Goal: Use online tool/utility: Utilize a website feature to perform a specific function

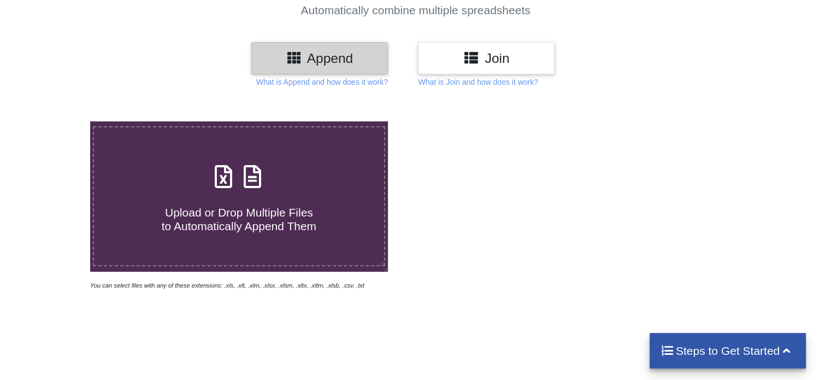
scroll to position [109, 0]
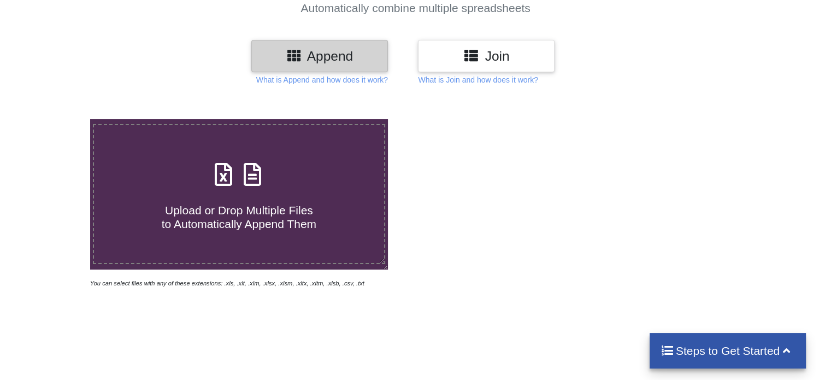
click at [242, 179] on icon at bounding box center [252, 168] width 27 height 23
click at [57, 119] on input "Upload or Drop Multiple Files to Automatically Append Them" at bounding box center [57, 119] width 0 height 0
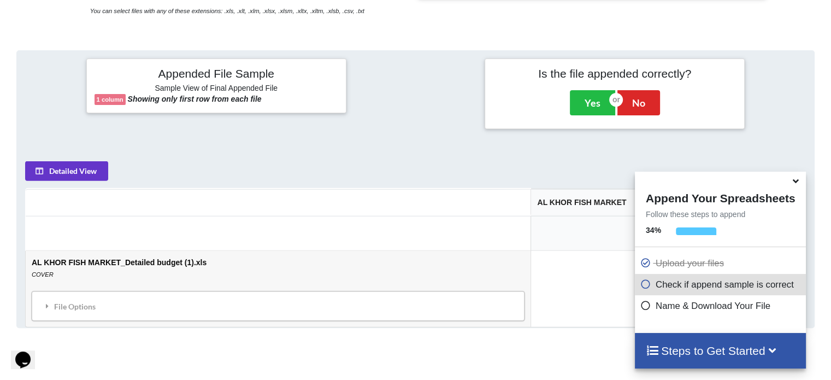
scroll to position [158, 0]
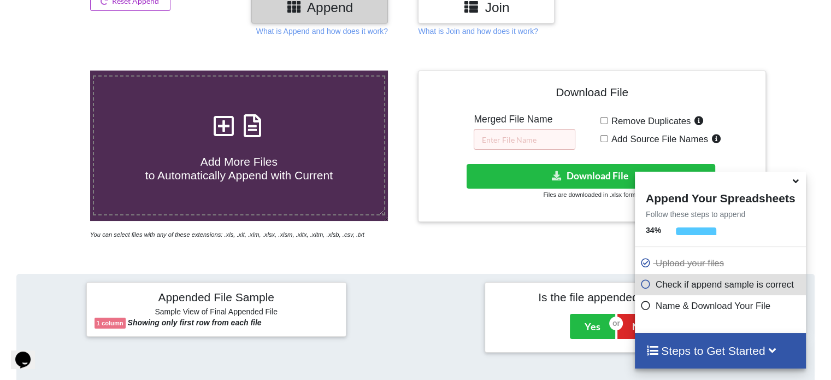
click at [224, 132] on icon at bounding box center [223, 120] width 27 height 23
click at [57, 71] on input "Add More Files to Automatically Append with Current" at bounding box center [57, 71] width 0 height 0
type input "C:\fakepath\REFERENCE BOQ NEW (1).xlsx"
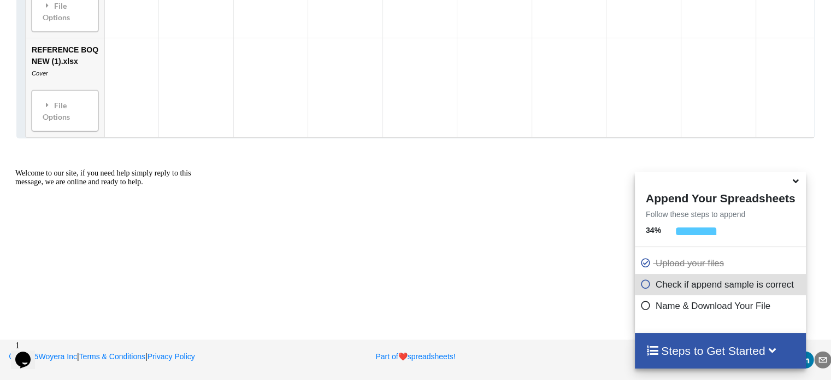
scroll to position [802, 0]
click at [779, 347] on icon at bounding box center [772, 349] width 14 height 11
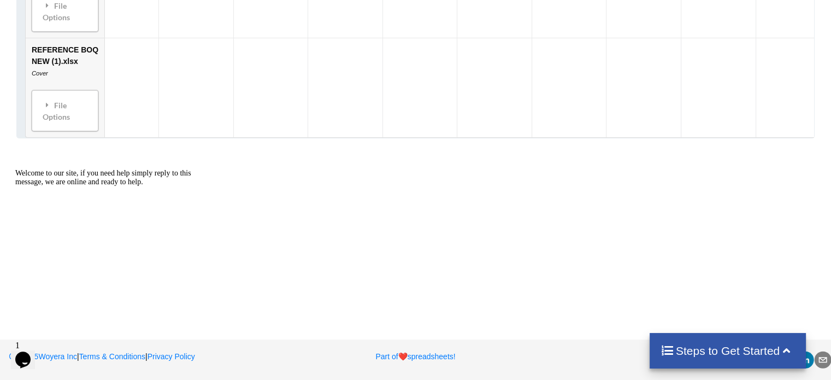
click at [778, 351] on h4 "Steps to Get Started" at bounding box center [728, 351] width 135 height 14
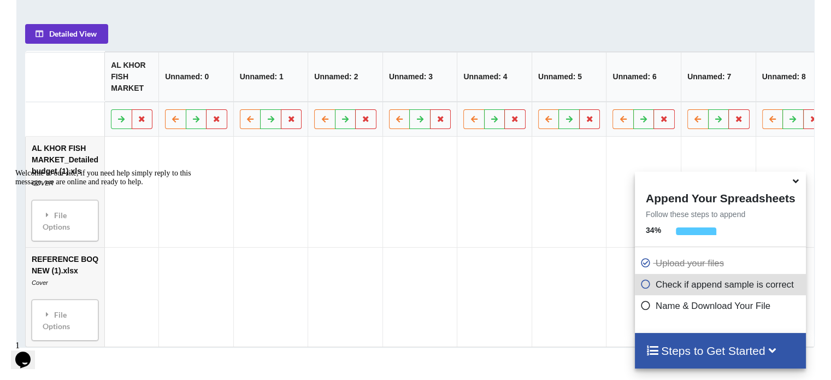
scroll to position [584, 0]
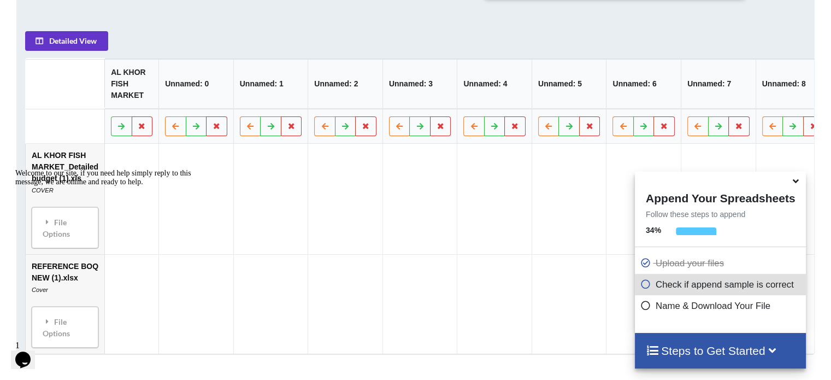
click at [77, 186] on div "Welcome to our site, if you need help simply reply to this message, we are onli…" at bounding box center [113, 177] width 197 height 17
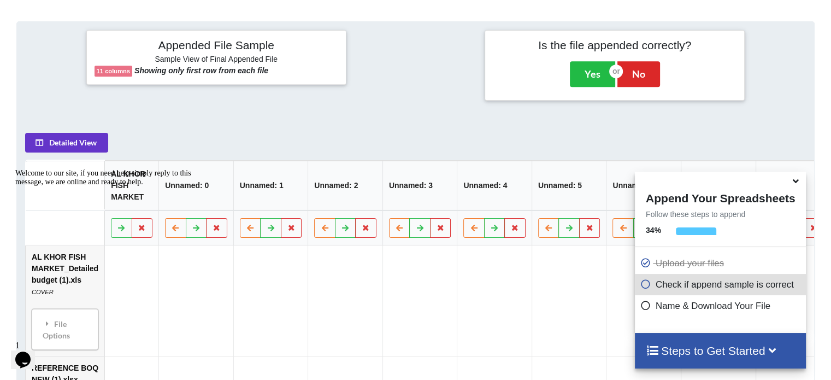
scroll to position [420, 0]
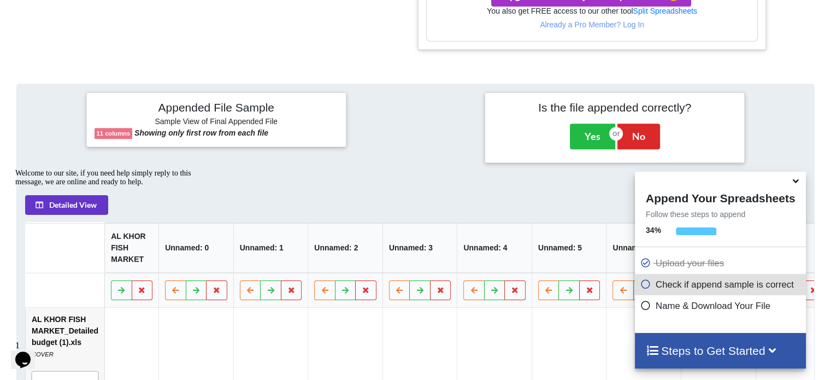
click at [101, 186] on div "Welcome to our site, if you need help simply reply to this message, we are onli…" at bounding box center [113, 177] width 197 height 17
click at [63, 186] on div "Welcome to our site, if you need help simply reply to this message, we are onli…" at bounding box center [113, 177] width 197 height 17
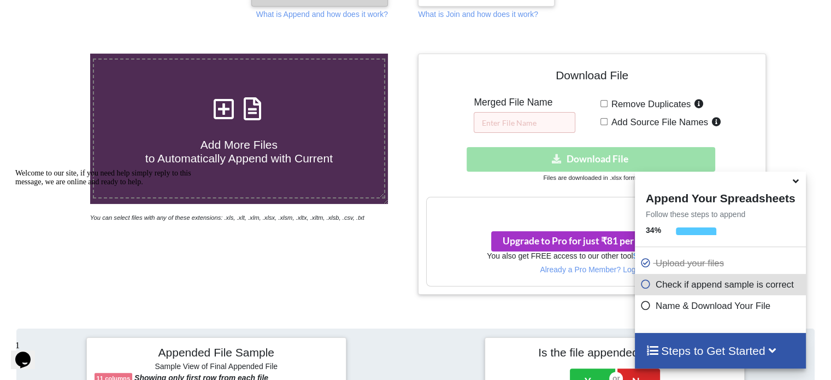
scroll to position [146, 0]
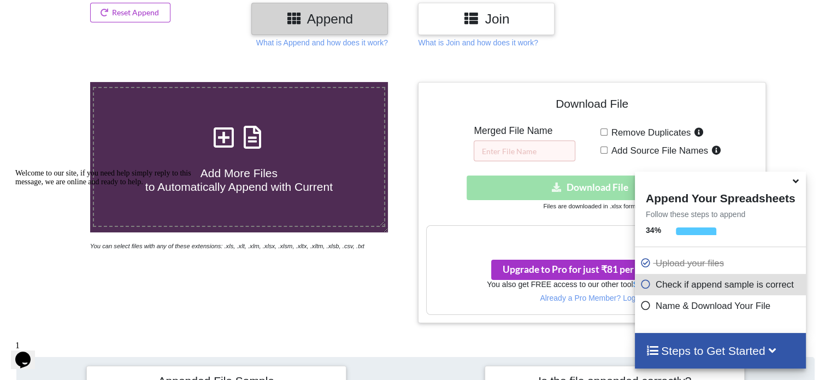
drag, startPoint x: 495, startPoint y: 139, endPoint x: 498, endPoint y: 151, distance: 12.5
click at [495, 139] on div "Merged File Name" at bounding box center [525, 143] width 102 height 36
click at [498, 151] on input "text" at bounding box center [525, 150] width 102 height 21
click at [535, 150] on input "EST001" at bounding box center [525, 150] width 102 height 21
type input "EST001"
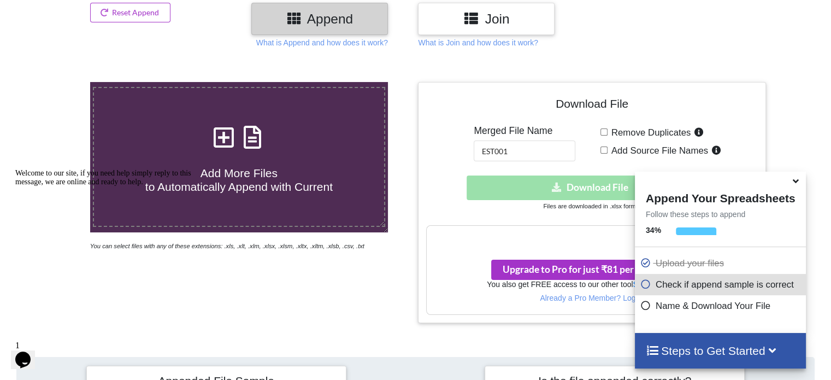
click at [563, 193] on div "Download hidden Download File" at bounding box center [591, 187] width 331 height 25
drag, startPoint x: 797, startPoint y: 183, endPoint x: 791, endPoint y: 192, distance: 10.6
click at [797, 183] on icon at bounding box center [795, 179] width 11 height 10
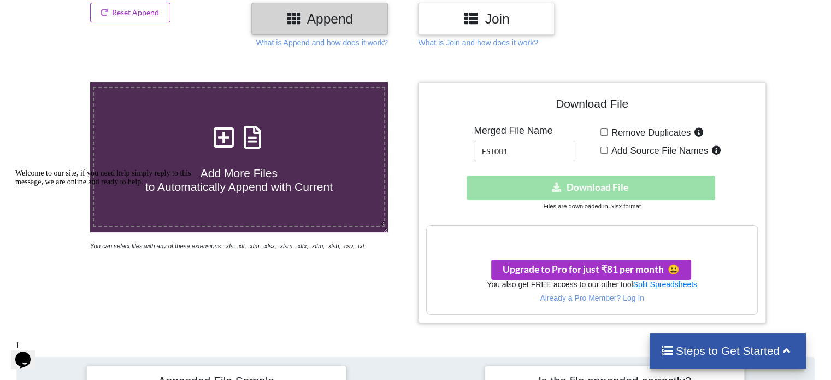
click at [621, 236] on h3 "Your files are more than 1 MB" at bounding box center [592, 237] width 330 height 12
click at [610, 234] on h3 "Your files are more than 1 MB" at bounding box center [592, 237] width 330 height 12
